Goal: Navigation & Orientation: Find specific page/section

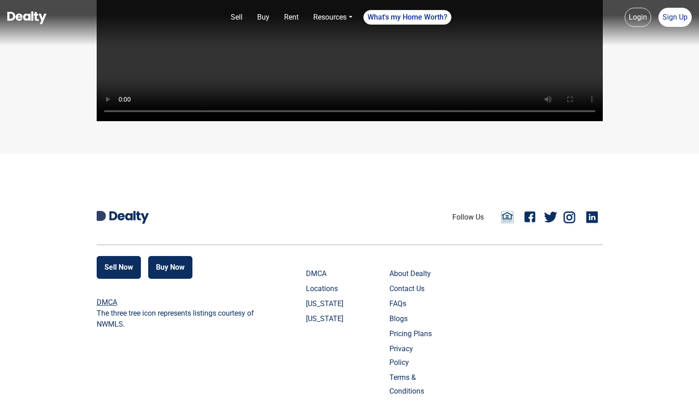
scroll to position [2149, 0]
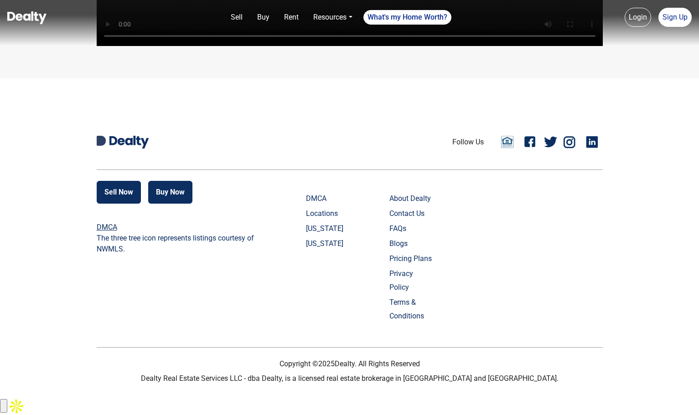
click at [549, 261] on div "Sell Now Buy Now DMCA The three tree icon represents listings courtesy of NWMLS…" at bounding box center [350, 255] width 506 height 148
click at [425, 206] on link "About Dealty" at bounding box center [411, 199] width 45 height 14
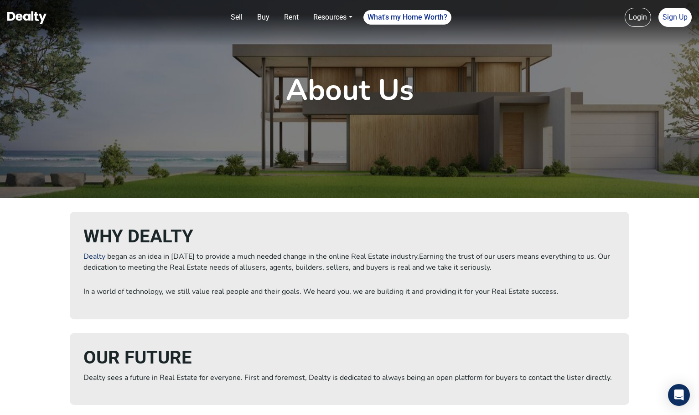
scroll to position [46, 0]
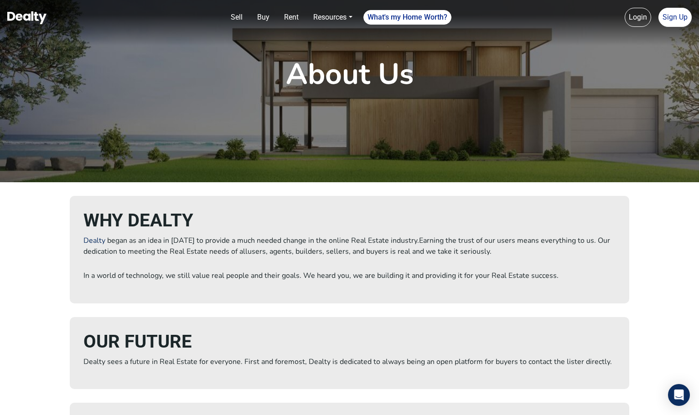
click at [253, 245] on p "Dealty began as an idea in [DATE] to provide a much needed change in the online…" at bounding box center [348, 246] width 531 height 22
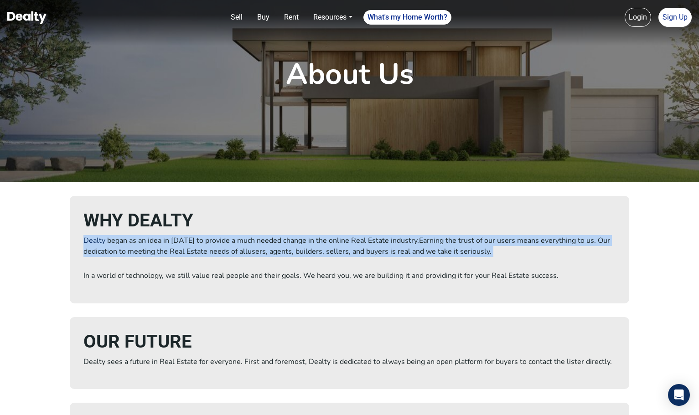
click at [253, 245] on p "Dealty began as an idea in [DATE] to provide a much needed change in the online…" at bounding box center [348, 246] width 531 height 22
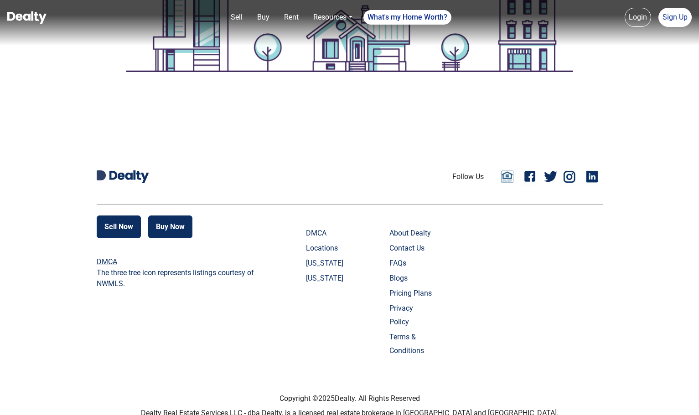
scroll to position [890, 0]
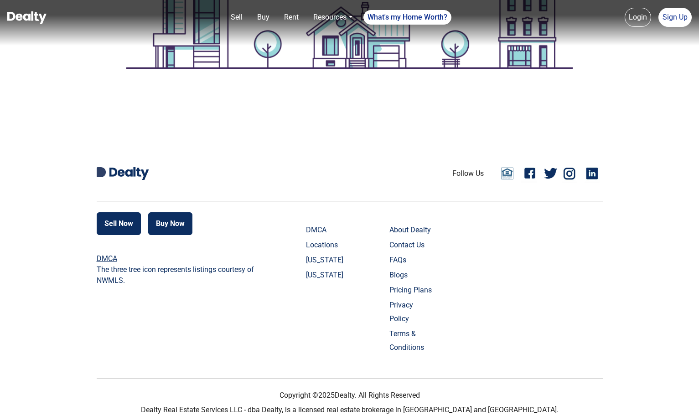
click at [403, 257] on link "FAQs" at bounding box center [411, 260] width 45 height 14
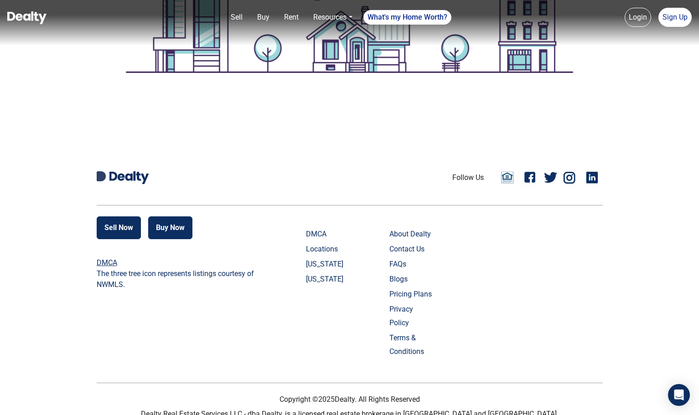
scroll to position [890, 0]
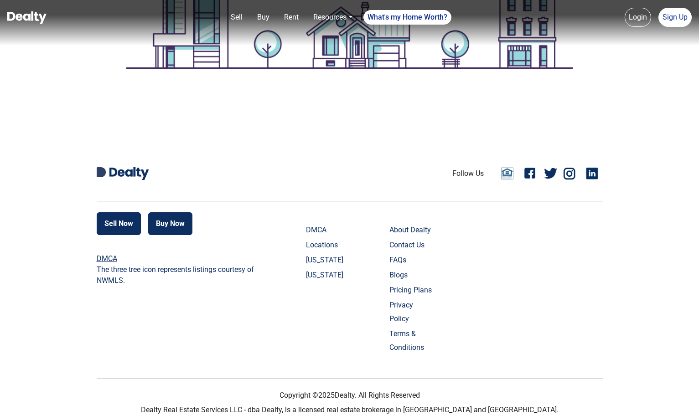
click at [416, 242] on link "Contact Us" at bounding box center [411, 245] width 45 height 14
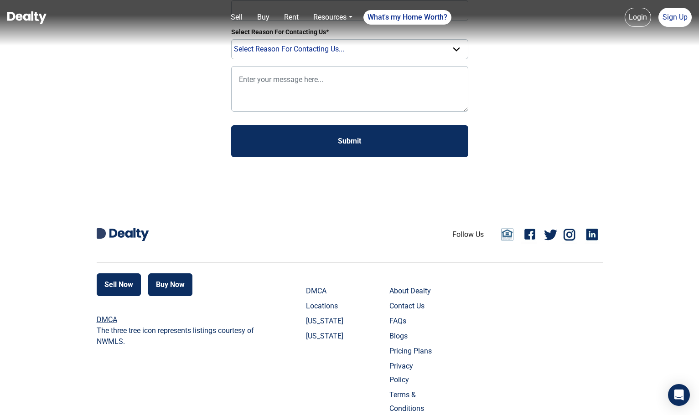
scroll to position [182, 0]
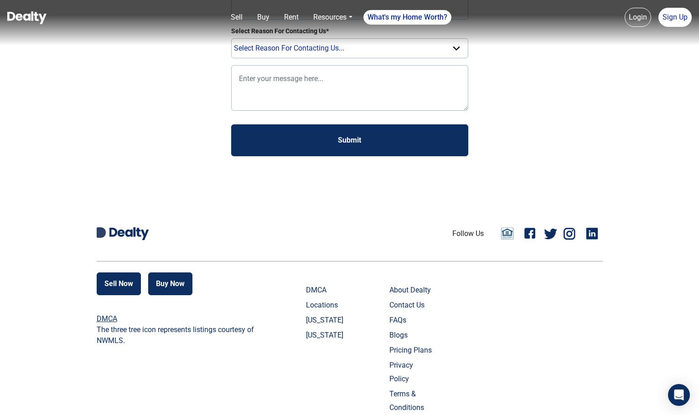
click at [401, 320] on link "FAQs" at bounding box center [411, 321] width 45 height 14
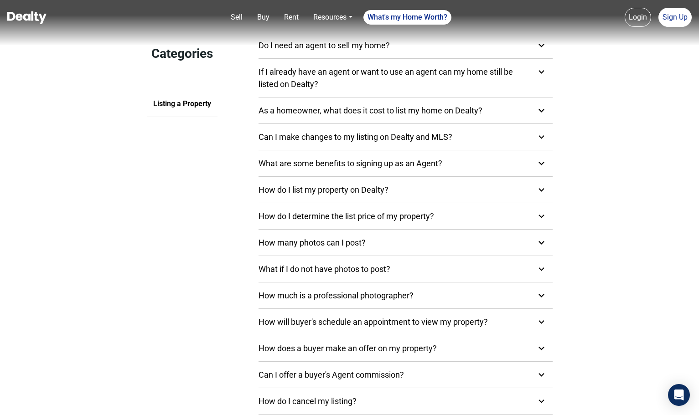
scroll to position [273, 0]
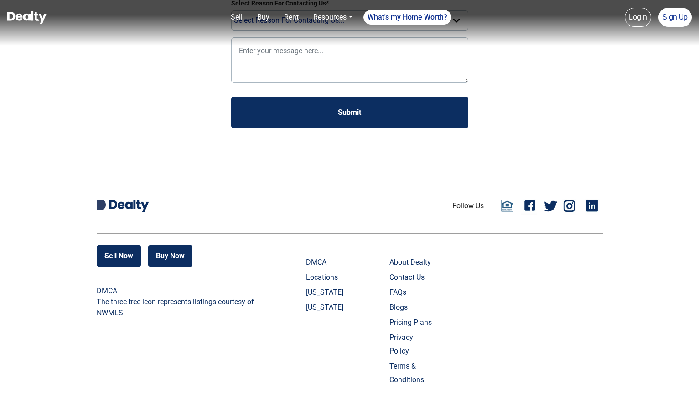
scroll to position [182, 0]
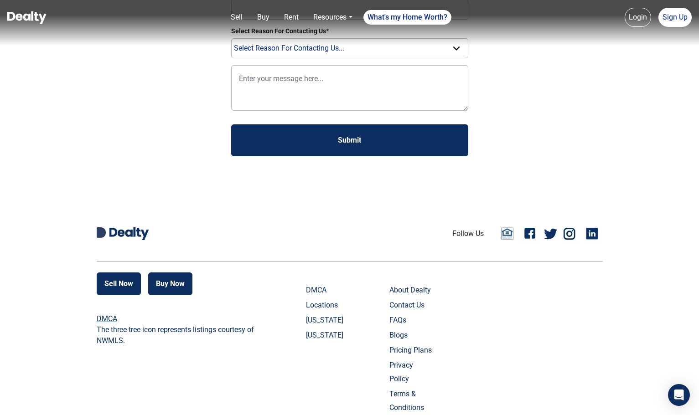
click at [414, 305] on link "Contact Us" at bounding box center [411, 306] width 45 height 14
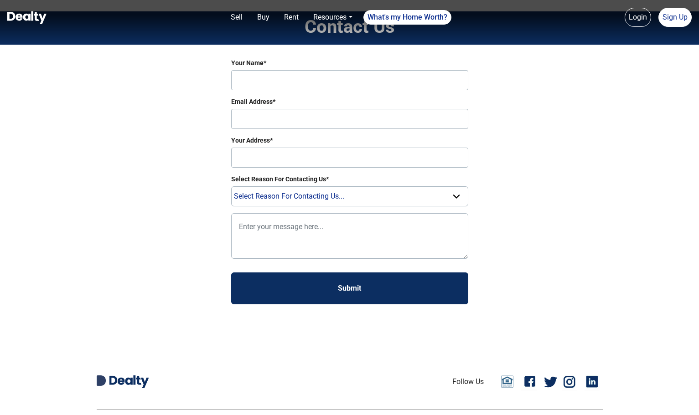
scroll to position [0, 0]
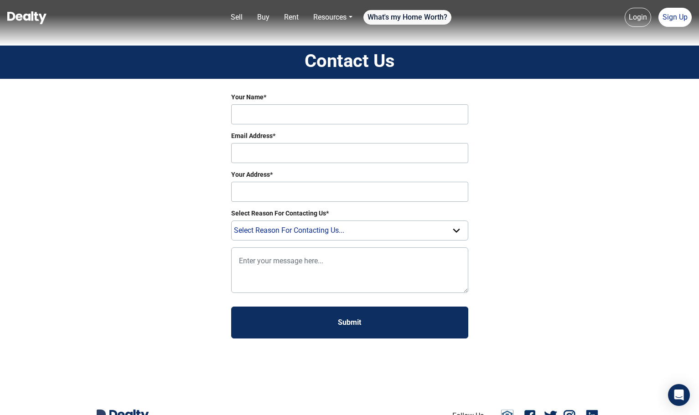
click at [405, 21] on link "What's my Home Worth?" at bounding box center [407, 17] width 88 height 15
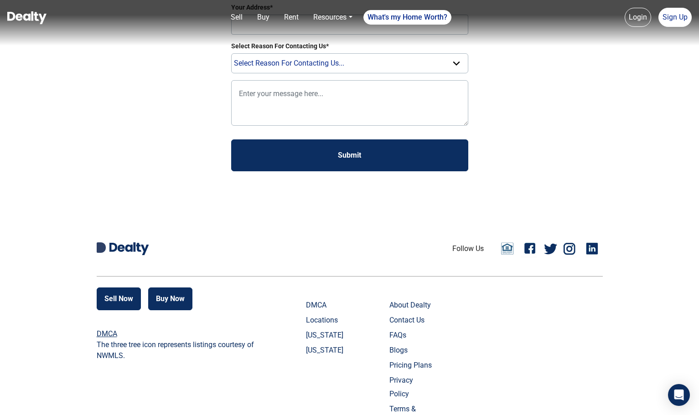
scroll to position [242, 0]
